Goal: Find specific page/section: Find specific page/section

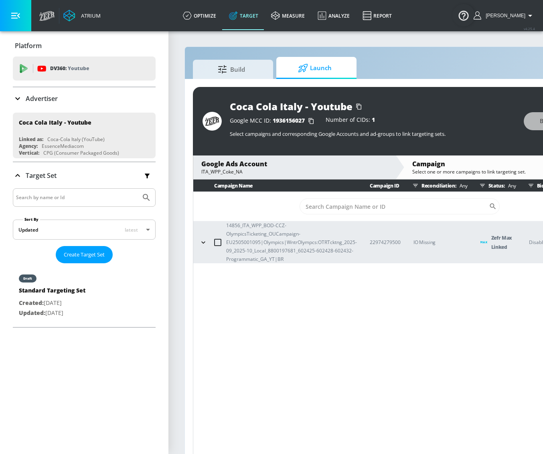
scroll to position [16, 0]
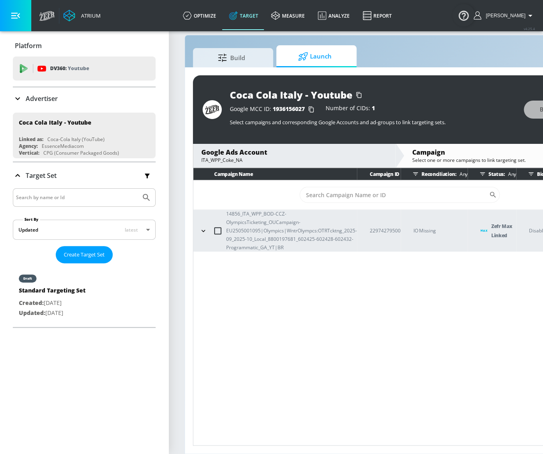
click at [72, 197] on input "Search by name or Id" at bounding box center [76, 197] width 121 height 10
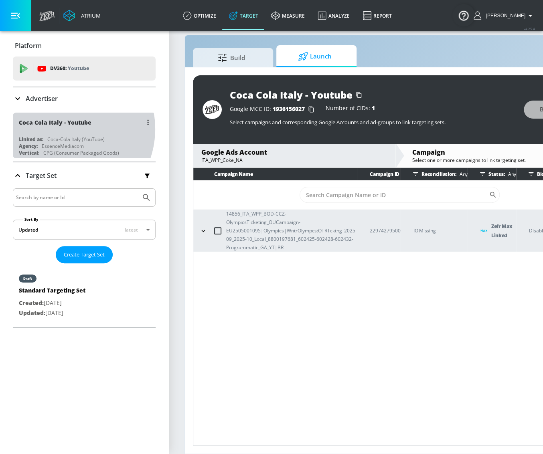
click at [64, 129] on div "Coca Cola Italy - Youtube" at bounding box center [86, 122] width 135 height 19
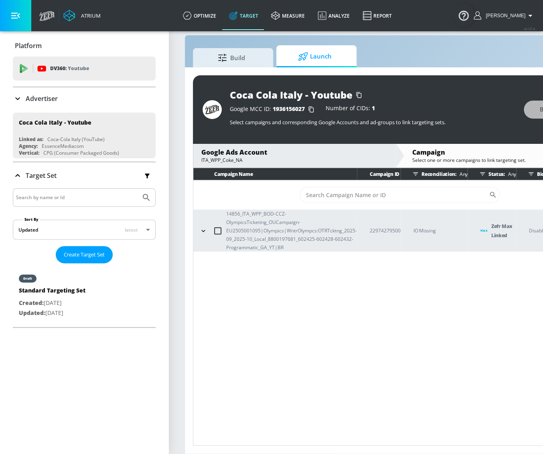
click at [89, 90] on div "Advertiser" at bounding box center [84, 98] width 143 height 22
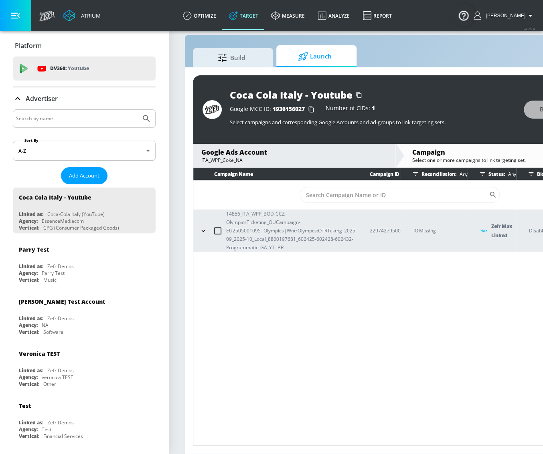
click at [105, 118] on input "Search by name" at bounding box center [76, 118] width 121 height 10
paste input "ARS pharmaceuticals"
type input "ARS pharmaceuticals"
click at [137, 120] on button "Submit Search" at bounding box center [146, 119] width 18 height 18
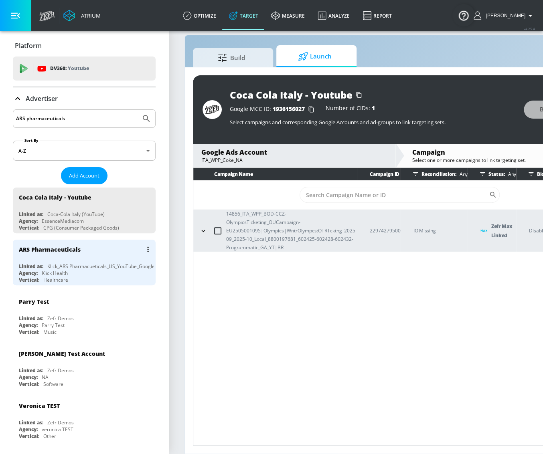
click at [103, 270] on div "Agency: Klick Health" at bounding box center [86, 273] width 135 height 7
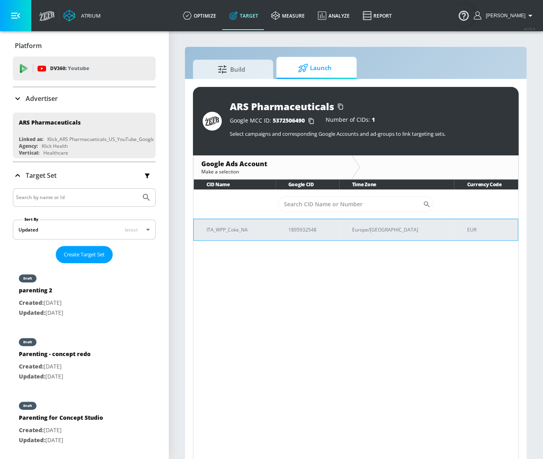
click at [252, 228] on p "ITA_WPP_Coke_NA" at bounding box center [237, 230] width 63 height 8
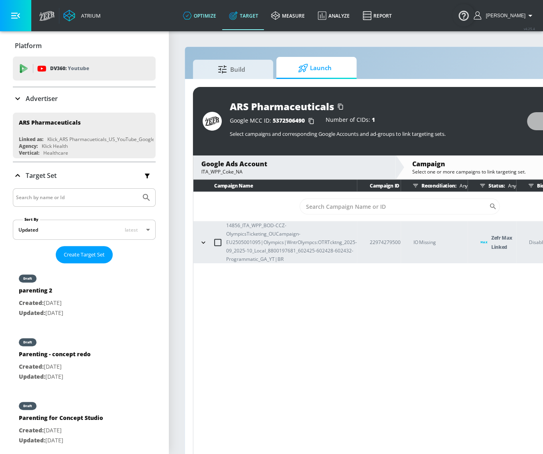
click at [192, 16] on icon at bounding box center [187, 15] width 9 height 9
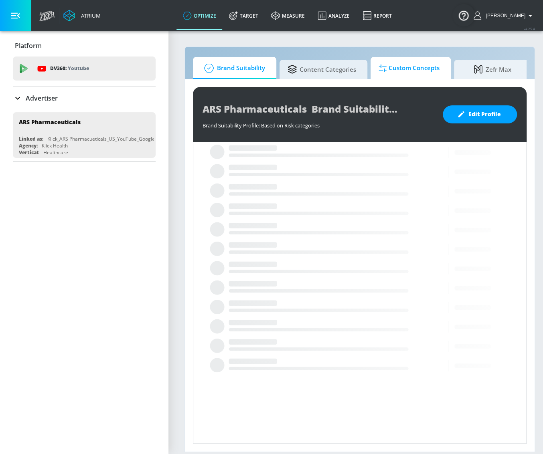
click at [388, 75] on span "Custom Concepts" at bounding box center [408, 68] width 61 height 19
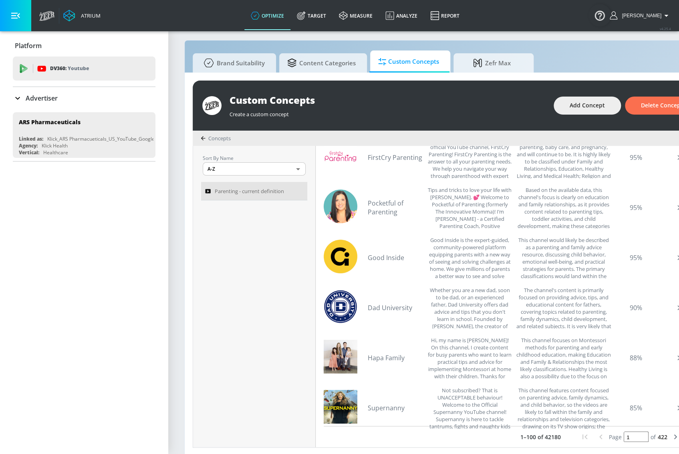
scroll to position [13, 0]
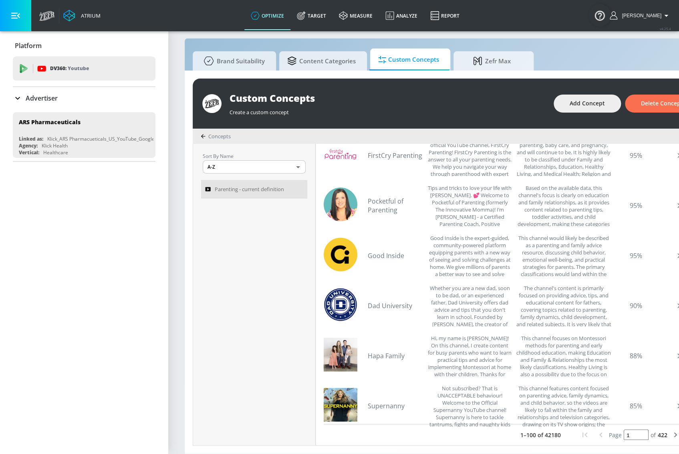
click at [169, 323] on section "Brand Suitability Content Categories Custom Concepts Zefr Max Custom Concepts C…" at bounding box center [450, 238] width 565 height 432
